Goal: Task Accomplishment & Management: Manage account settings

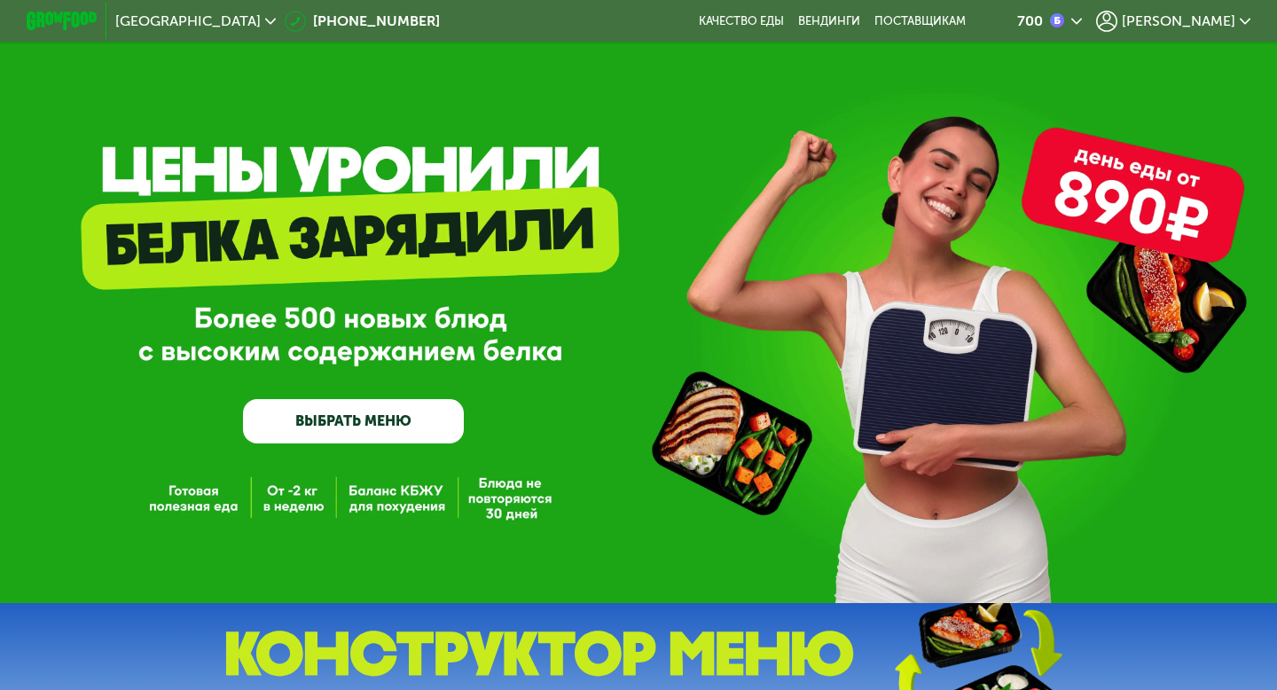
click at [1193, 25] on div "[PERSON_NAME]" at bounding box center [1173, 21] width 154 height 21
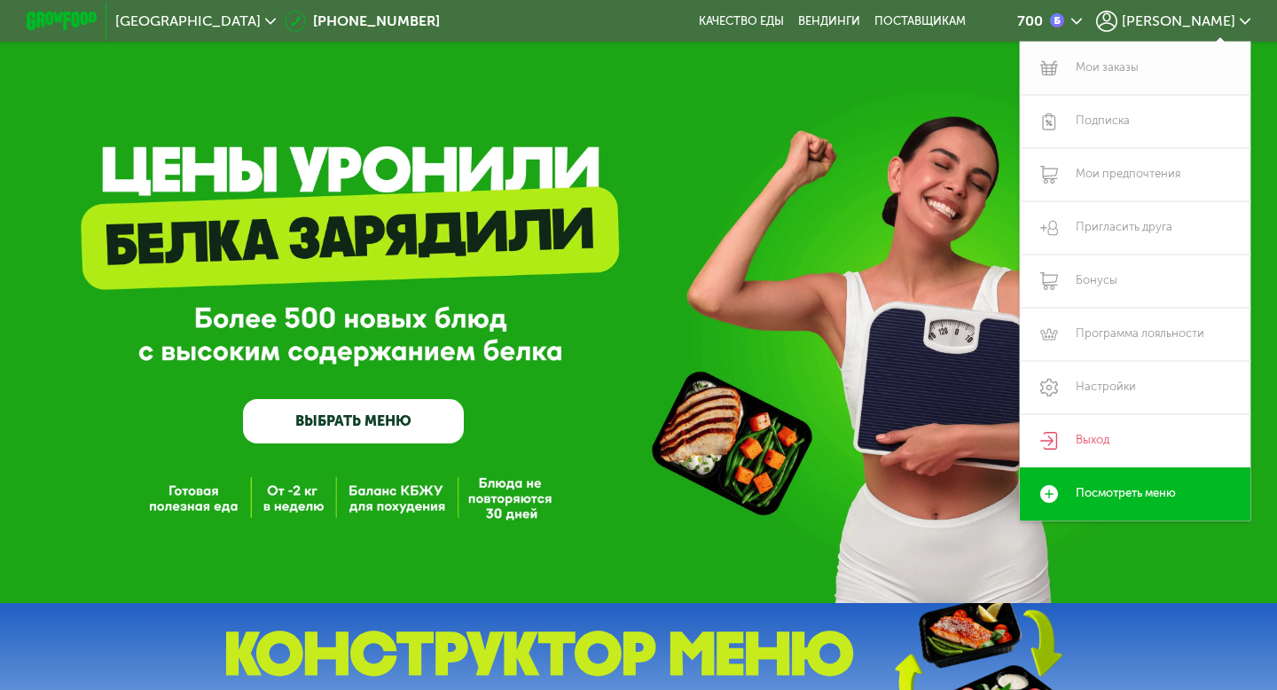
click at [1130, 70] on link "Мои заказы" at bounding box center [1135, 68] width 231 height 53
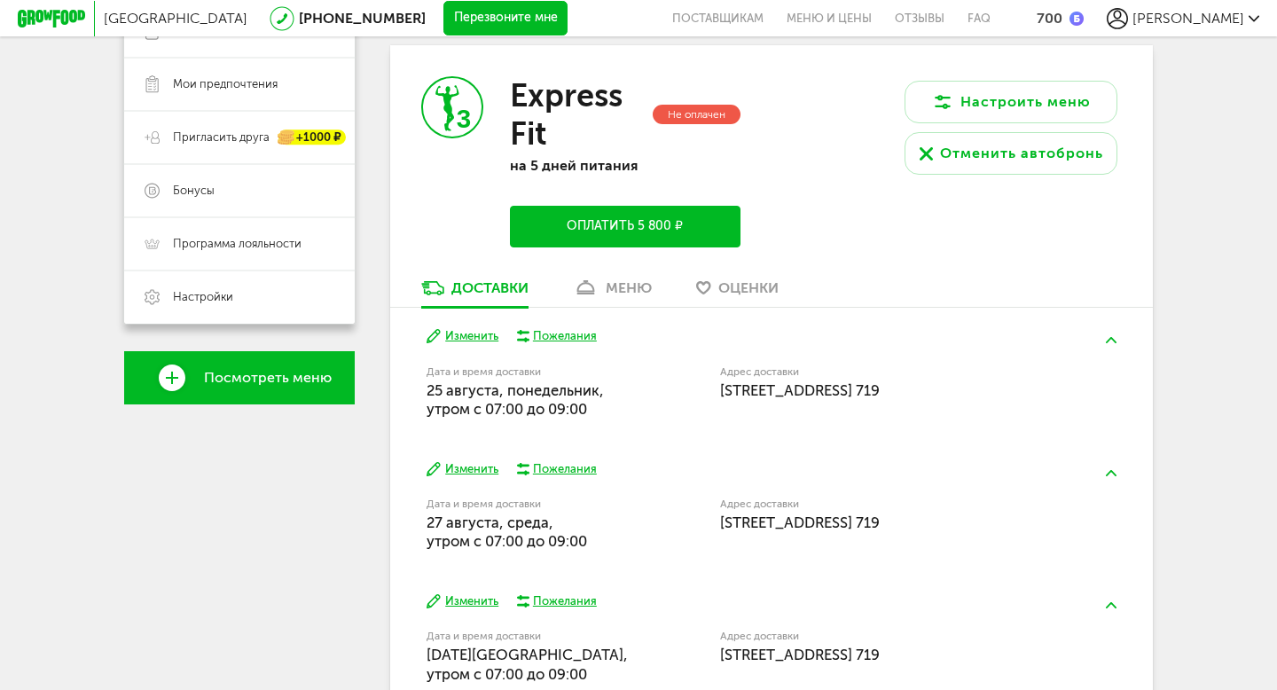
scroll to position [345, 0]
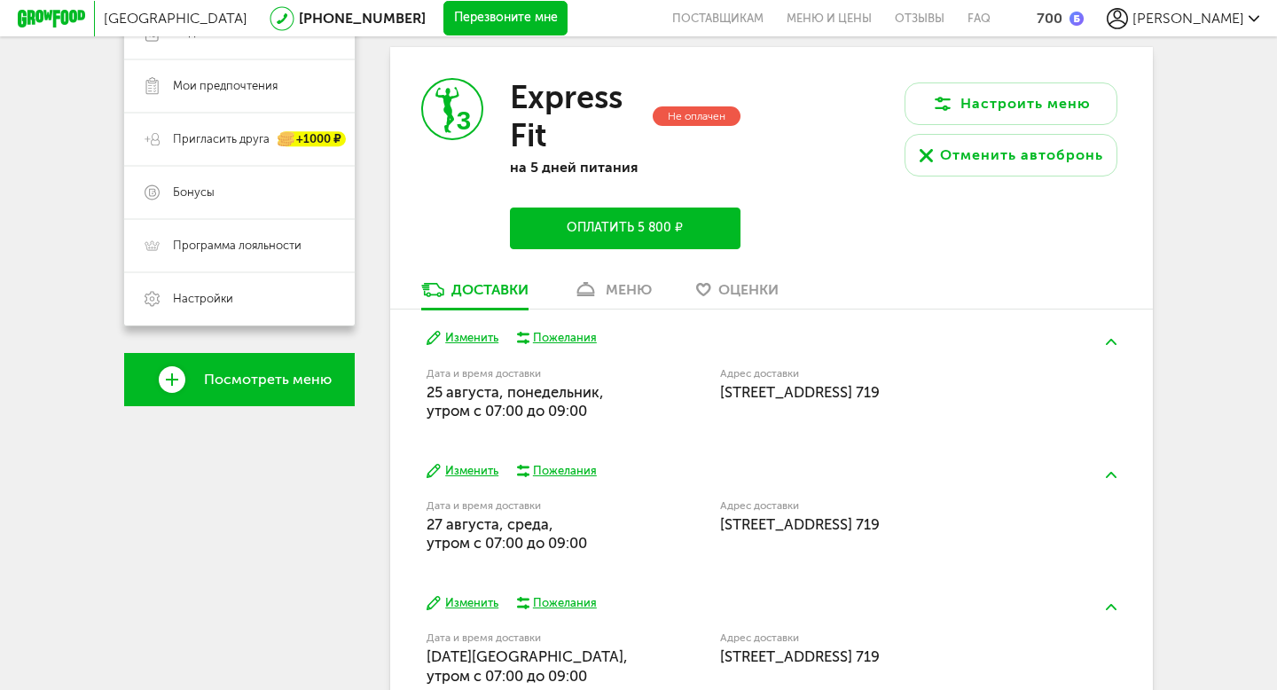
click at [628, 289] on div "меню" at bounding box center [629, 289] width 46 height 17
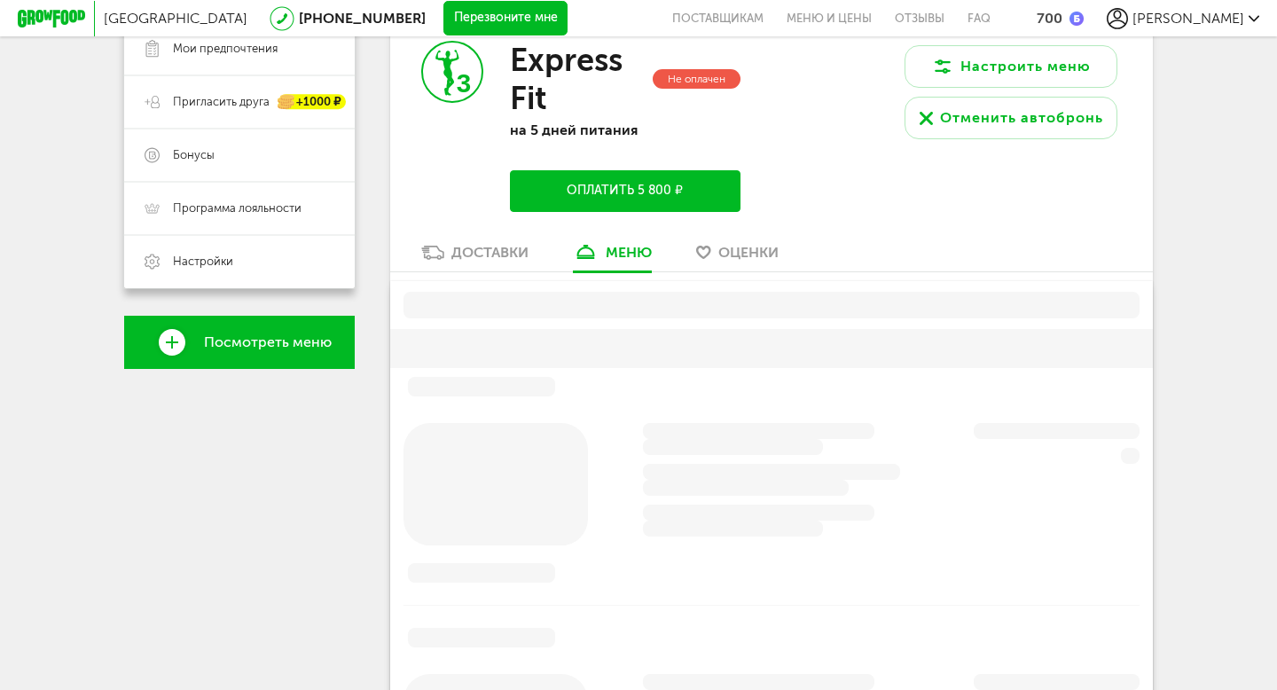
scroll to position [370, 0]
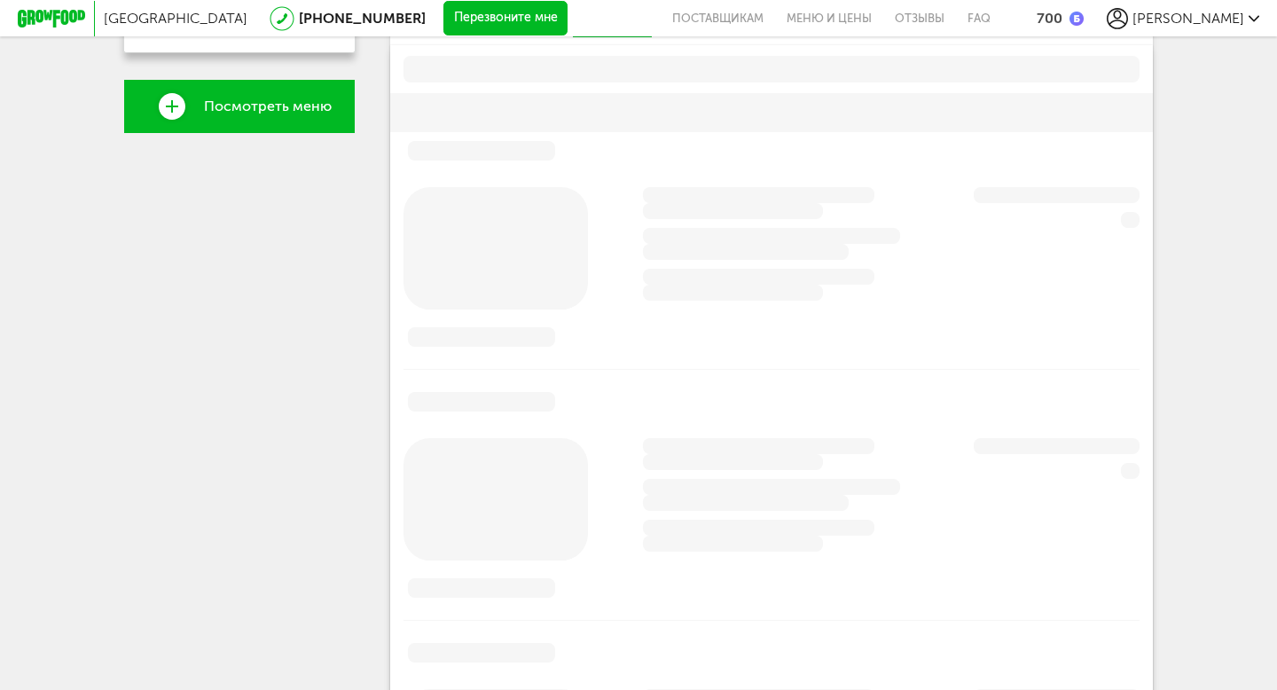
scroll to position [54, 0]
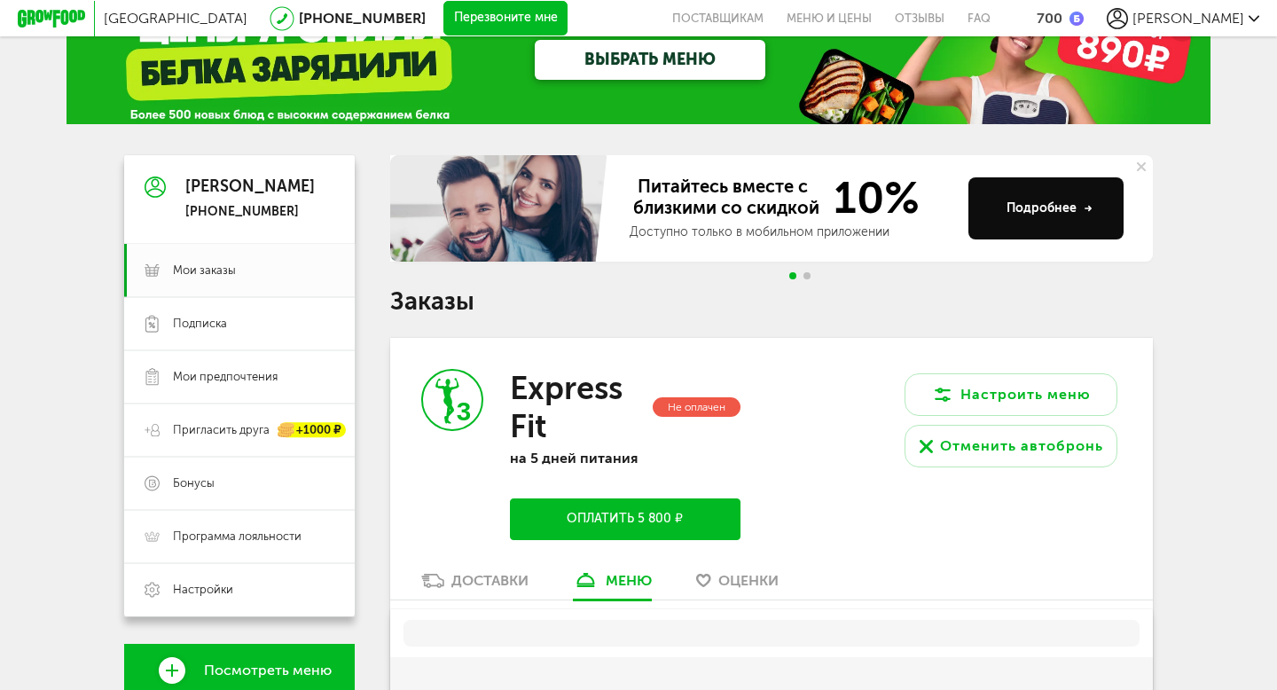
click at [520, 573] on div "Доставки" at bounding box center [489, 580] width 77 height 17
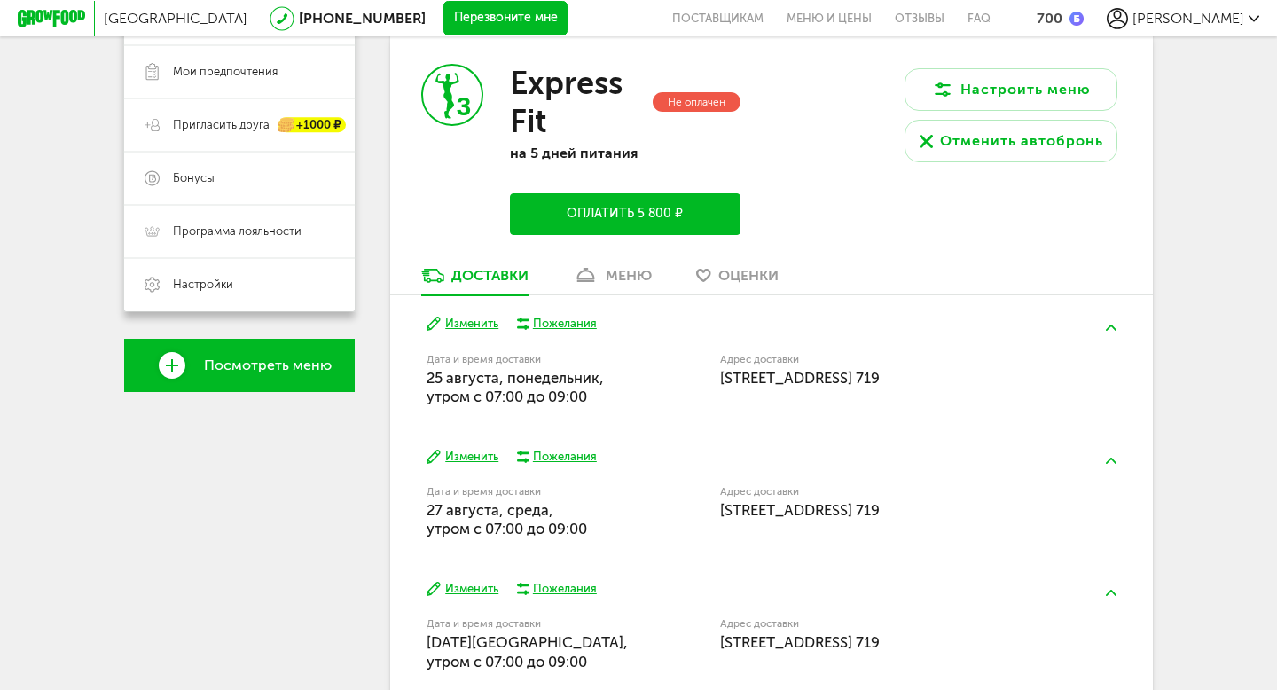
scroll to position [452, 0]
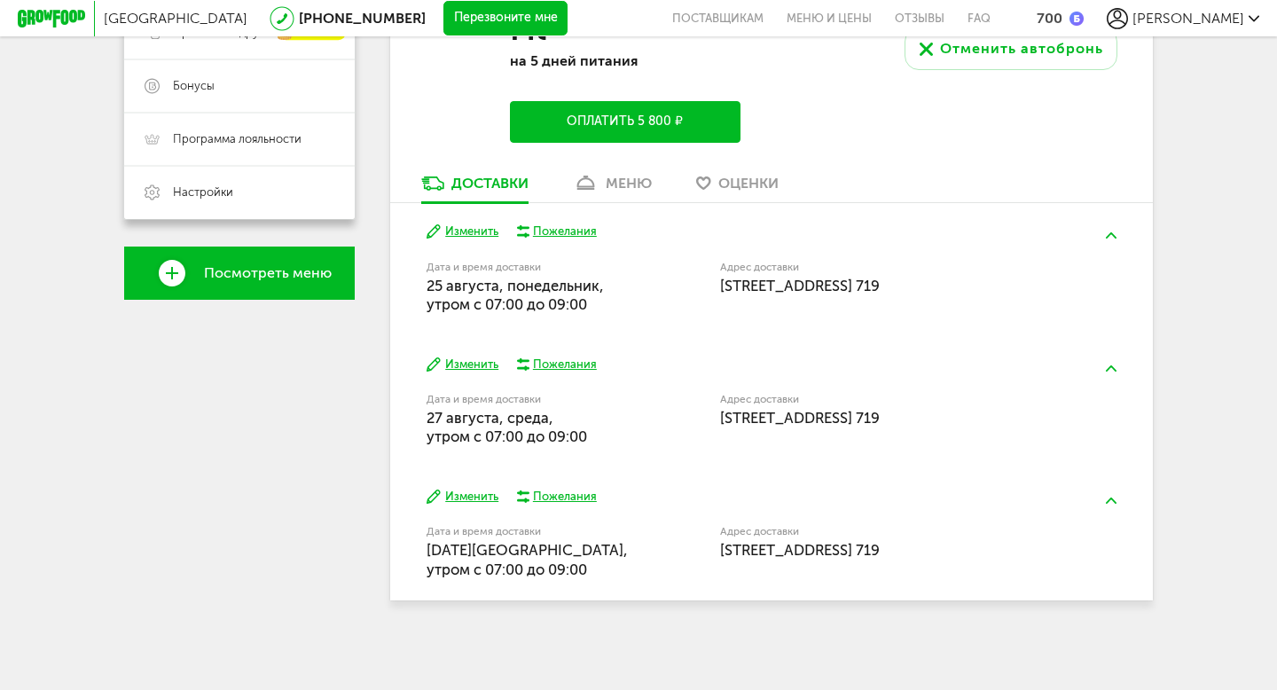
click at [618, 208] on div "Изменить Пожелания Дата и время доставки 25 августа, понедельник, утром c 07:00…" at bounding box center [771, 269] width 763 height 132
click at [615, 191] on link "меню" at bounding box center [612, 188] width 97 height 28
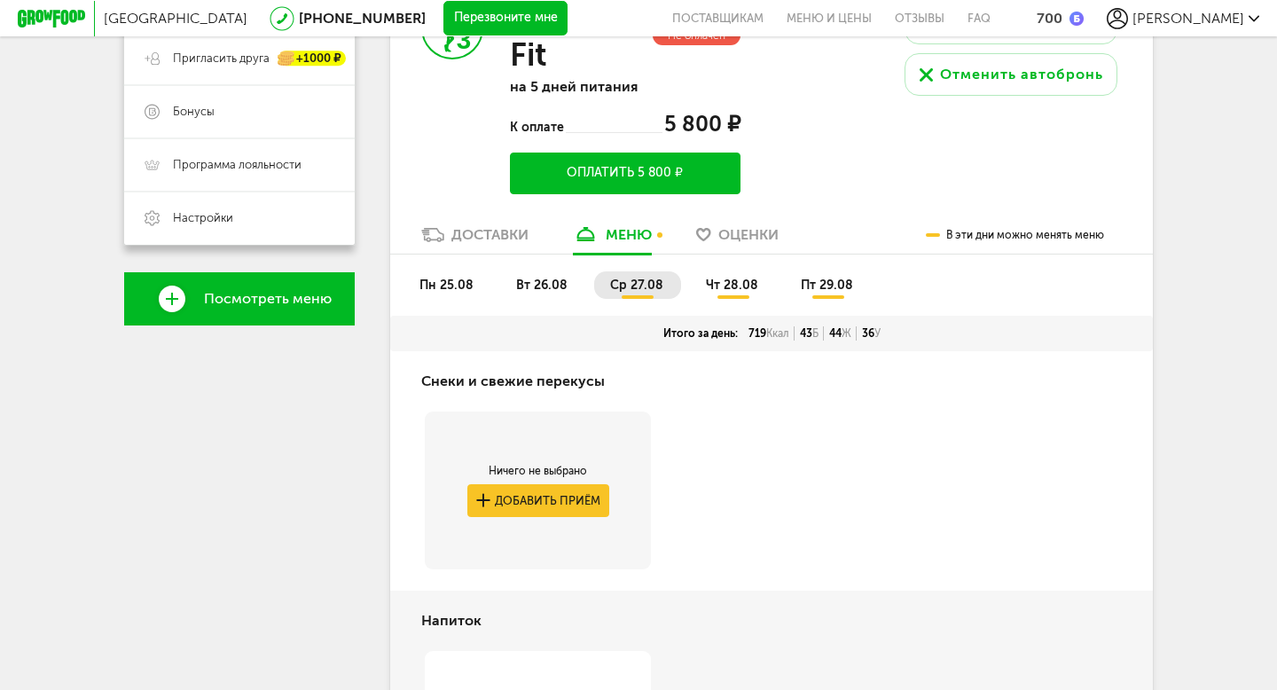
scroll to position [427, 0]
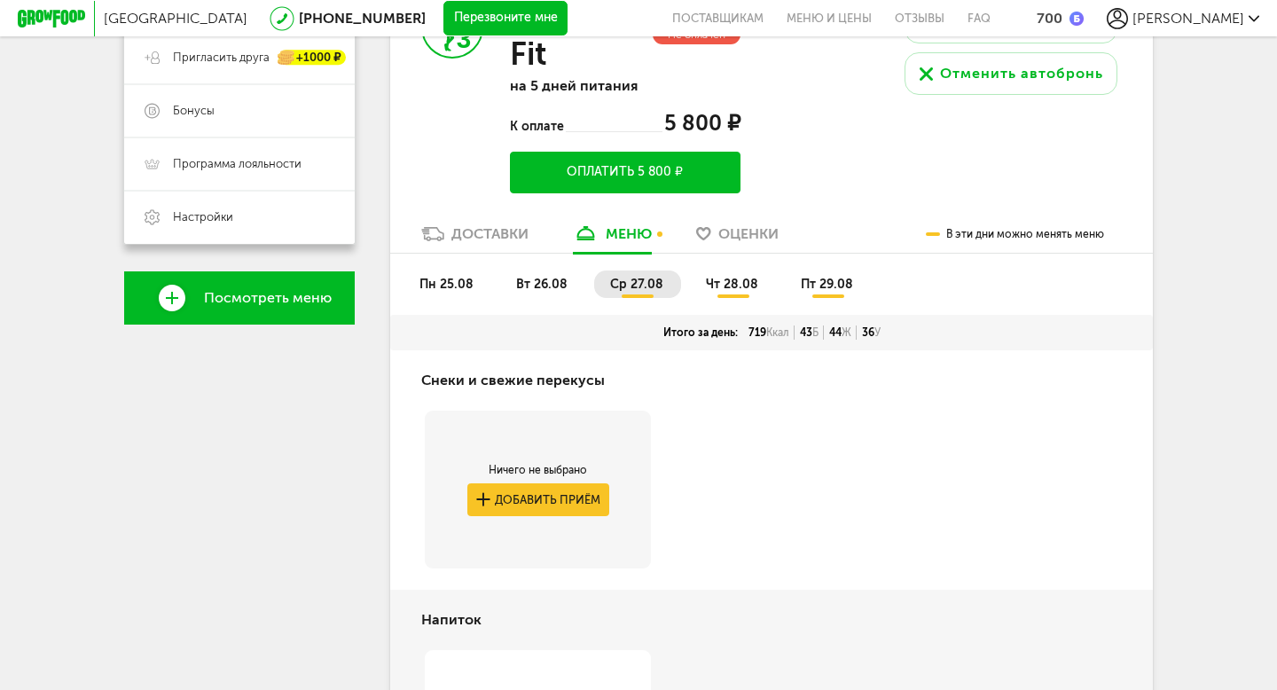
click at [441, 292] on span "пн 25.08" at bounding box center [446, 284] width 54 height 15
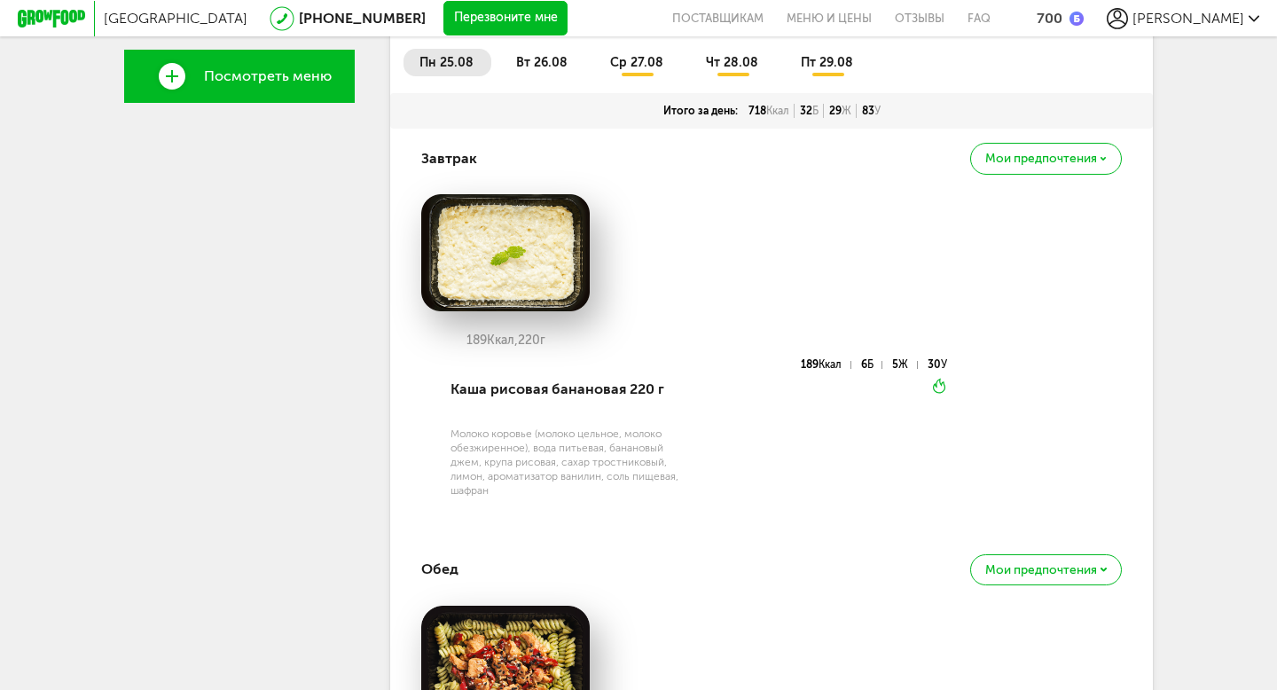
scroll to position [547, 0]
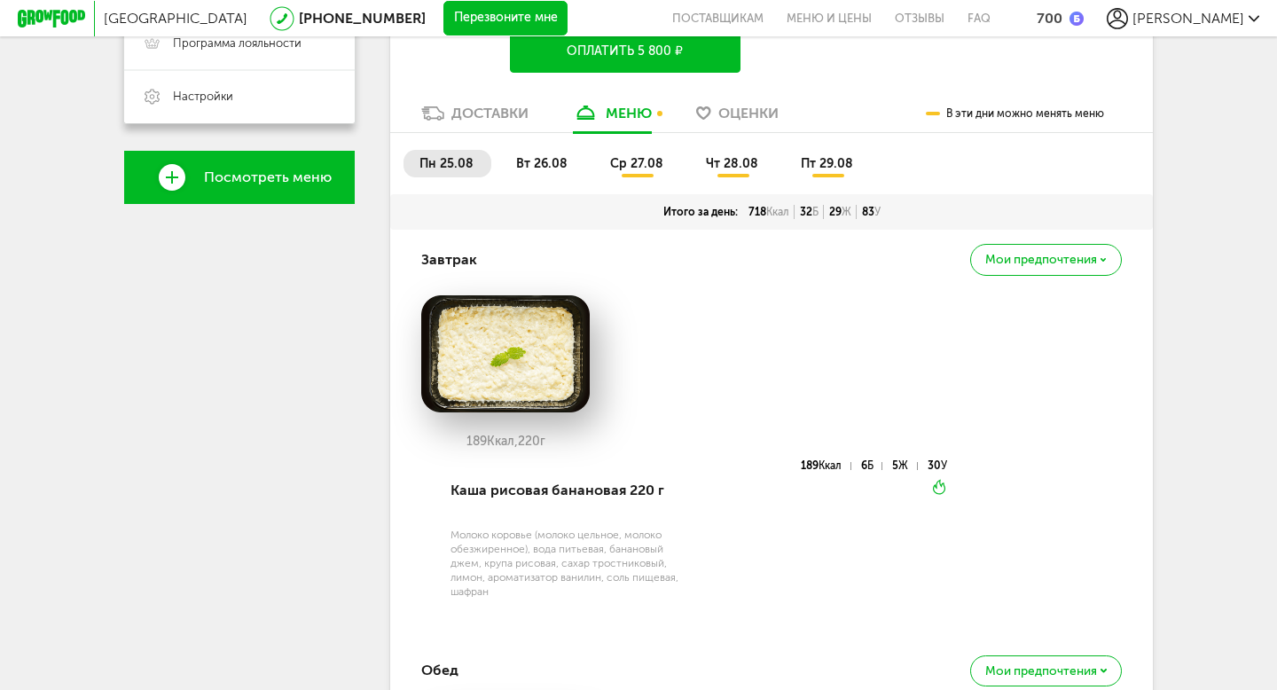
click at [537, 150] on div "пн 25.08 вт 26.08 ср 27.08 чт 28.08 пт 29.08" at bounding box center [771, 163] width 763 height 61
click at [542, 169] on span "вт 26.08" at bounding box center [541, 163] width 51 height 15
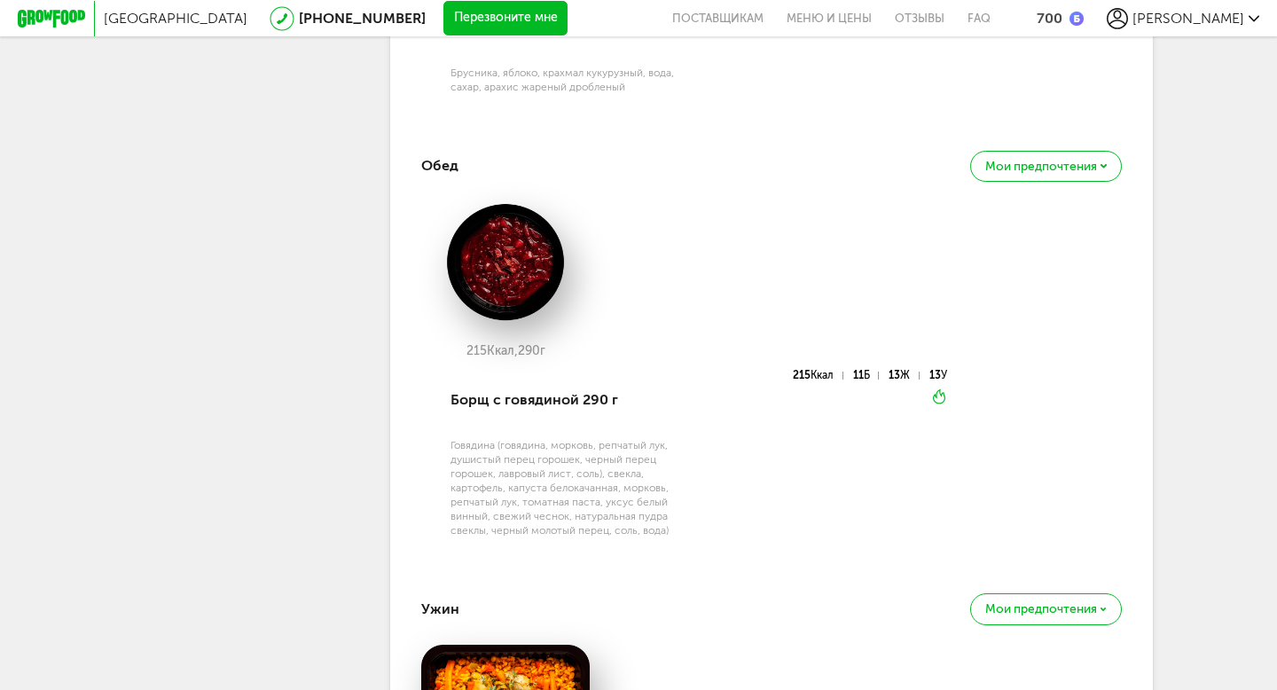
scroll to position [1148, 0]
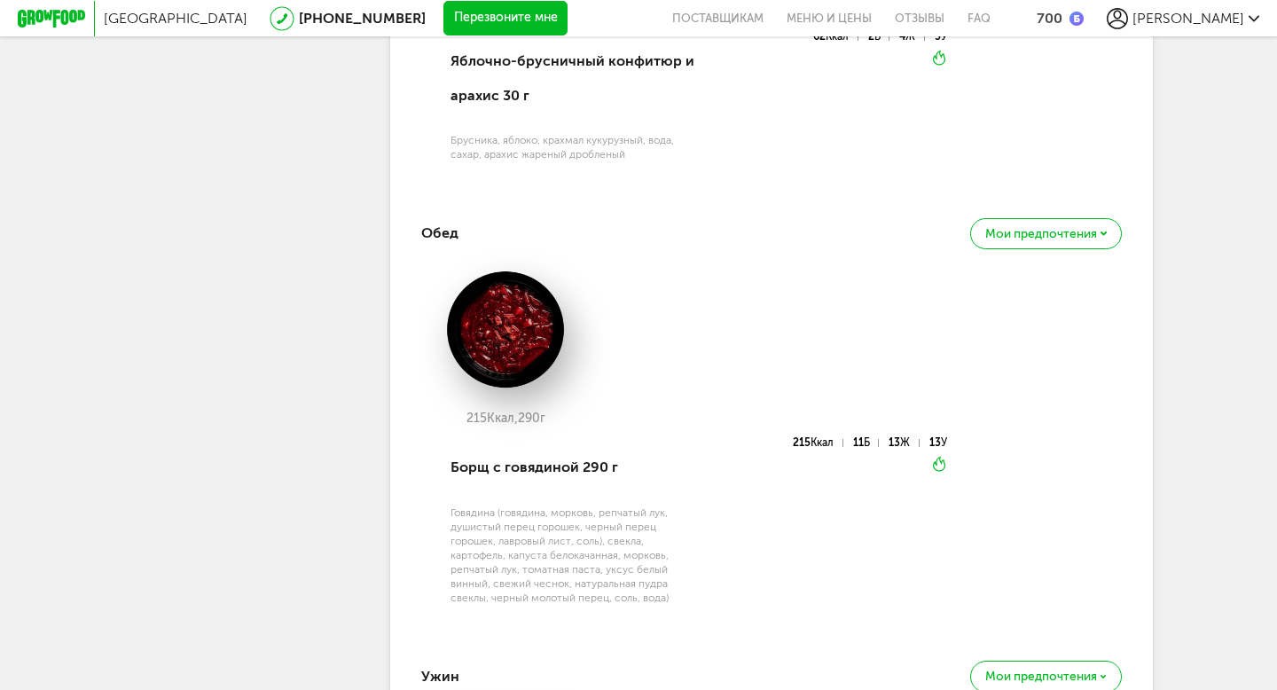
click at [1106, 240] on div "Мои предпочтения" at bounding box center [1046, 233] width 152 height 31
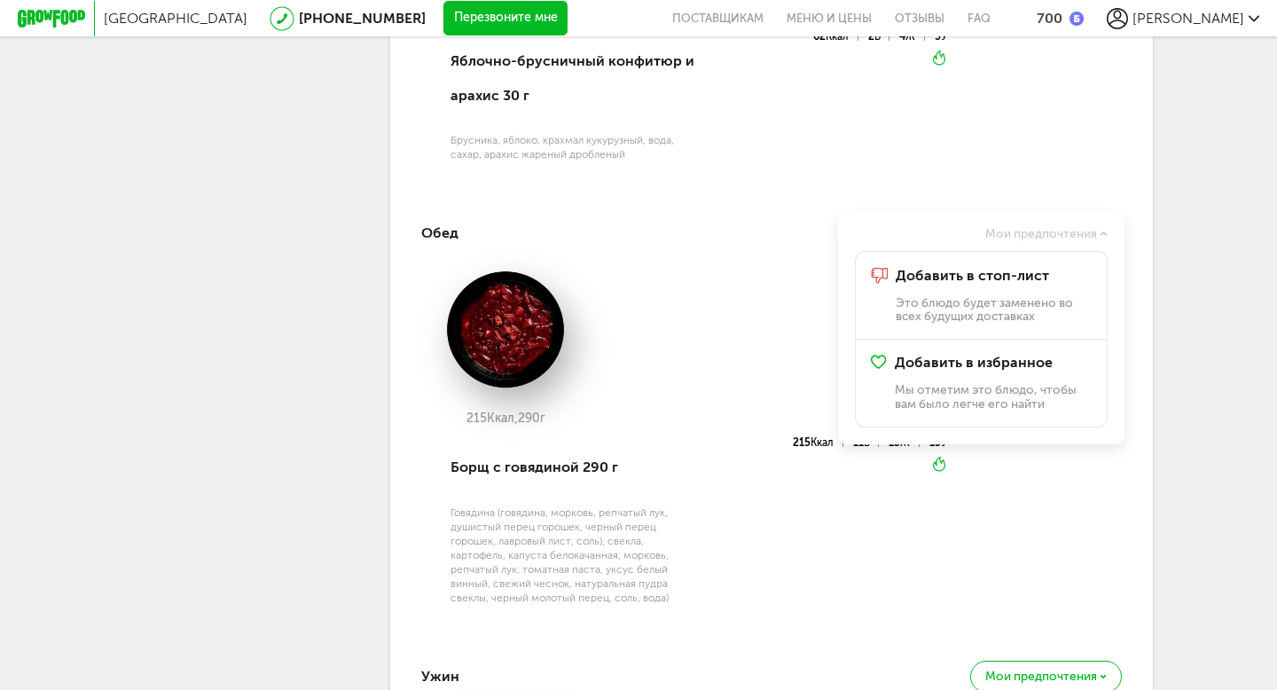
click at [946, 548] on div "215 Ккал, 290 г Борщ с говядиной 290 г Говядина (говядина, морковь, репчатый лу…" at bounding box center [771, 448] width 701 height 356
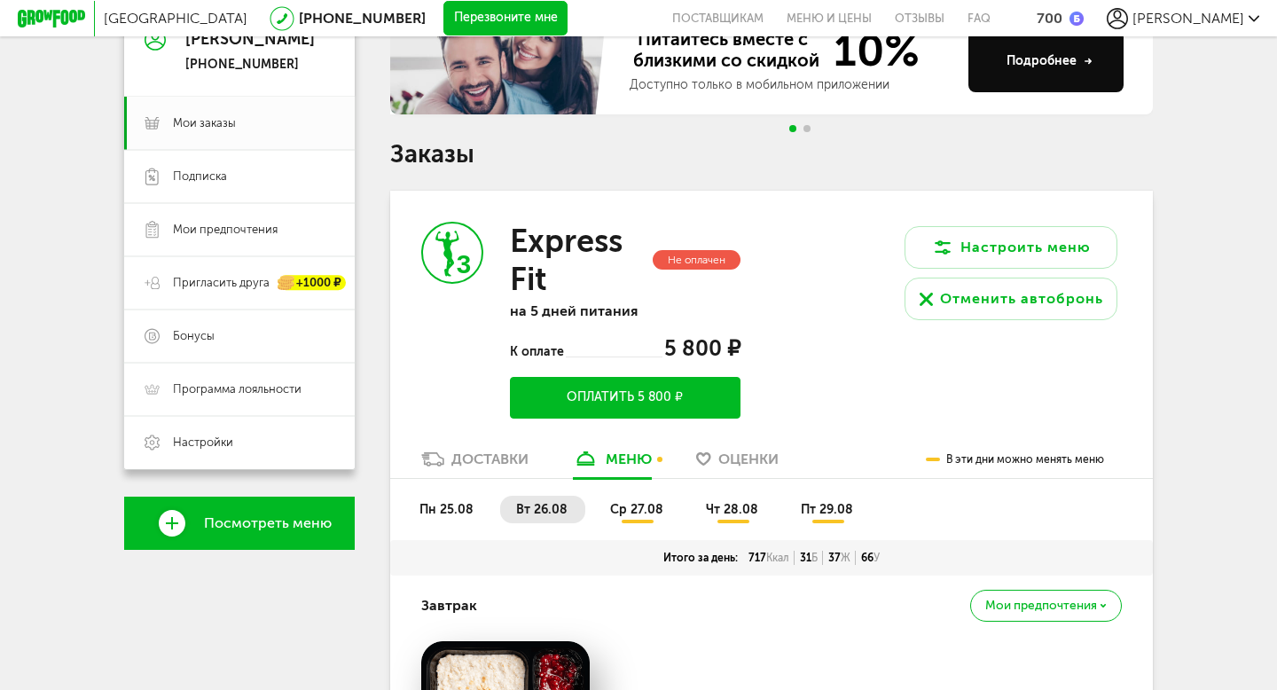
scroll to position [177, 0]
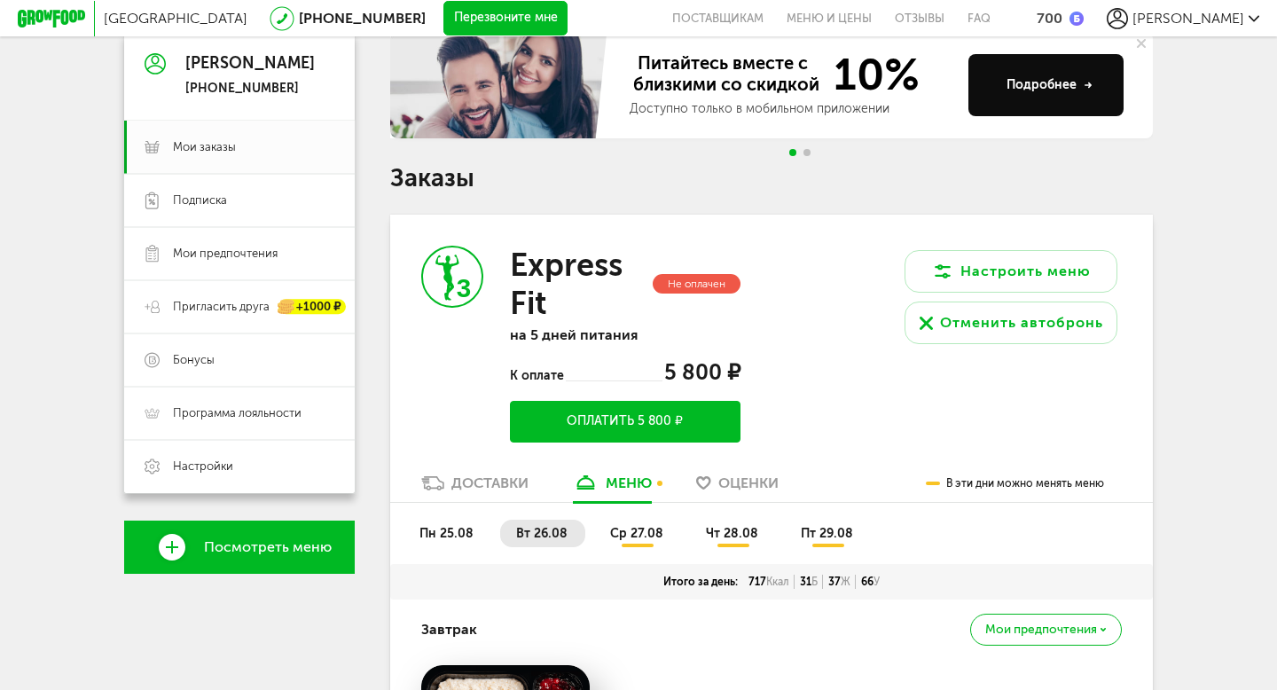
drag, startPoint x: 969, startPoint y: 270, endPoint x: 886, endPoint y: 235, distance: 90.2
click at [886, 235] on div "Настроить меню Отменить автобронь" at bounding box center [962, 344] width 381 height 259
